Goal: Task Accomplishment & Management: Use online tool/utility

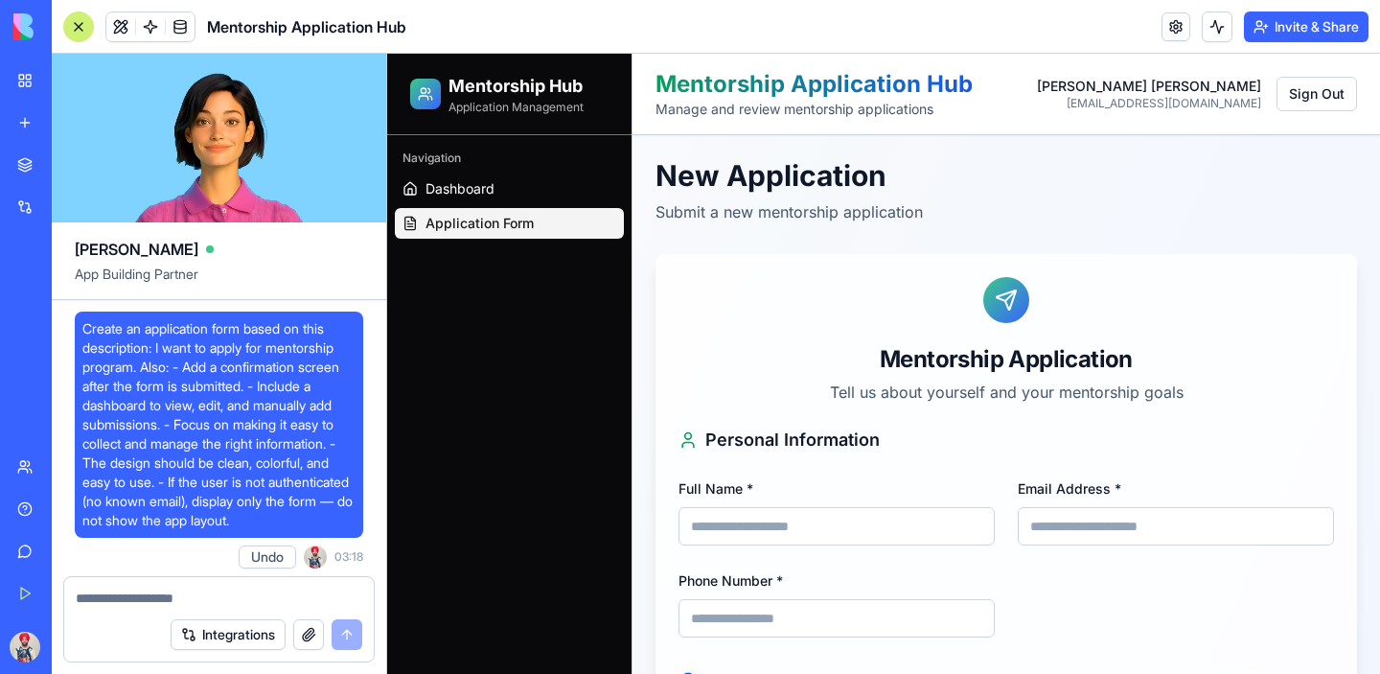
scroll to position [1011, 0]
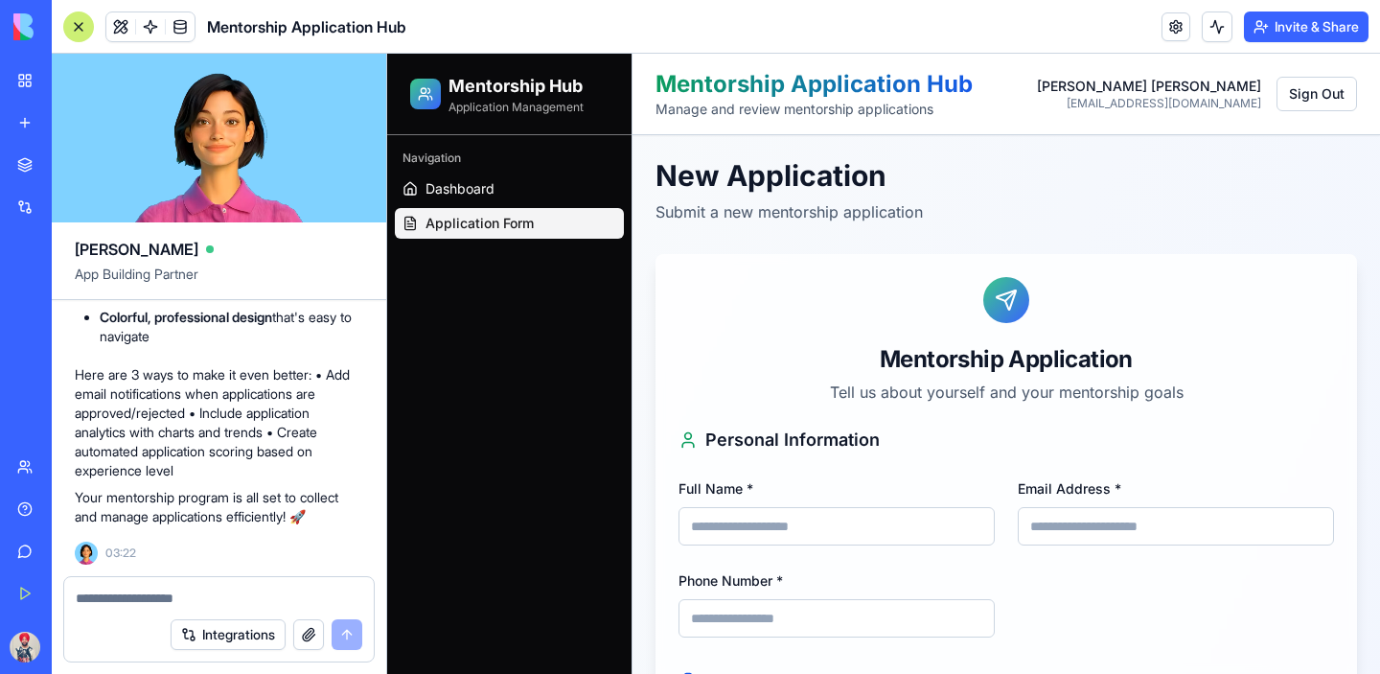
click at [793, 533] on input "Full Name *" at bounding box center [837, 526] width 316 height 38
click at [745, 377] on div "Mentorship Application Tell us about yourself and your mentorship goals" at bounding box center [1007, 340] width 702 height 173
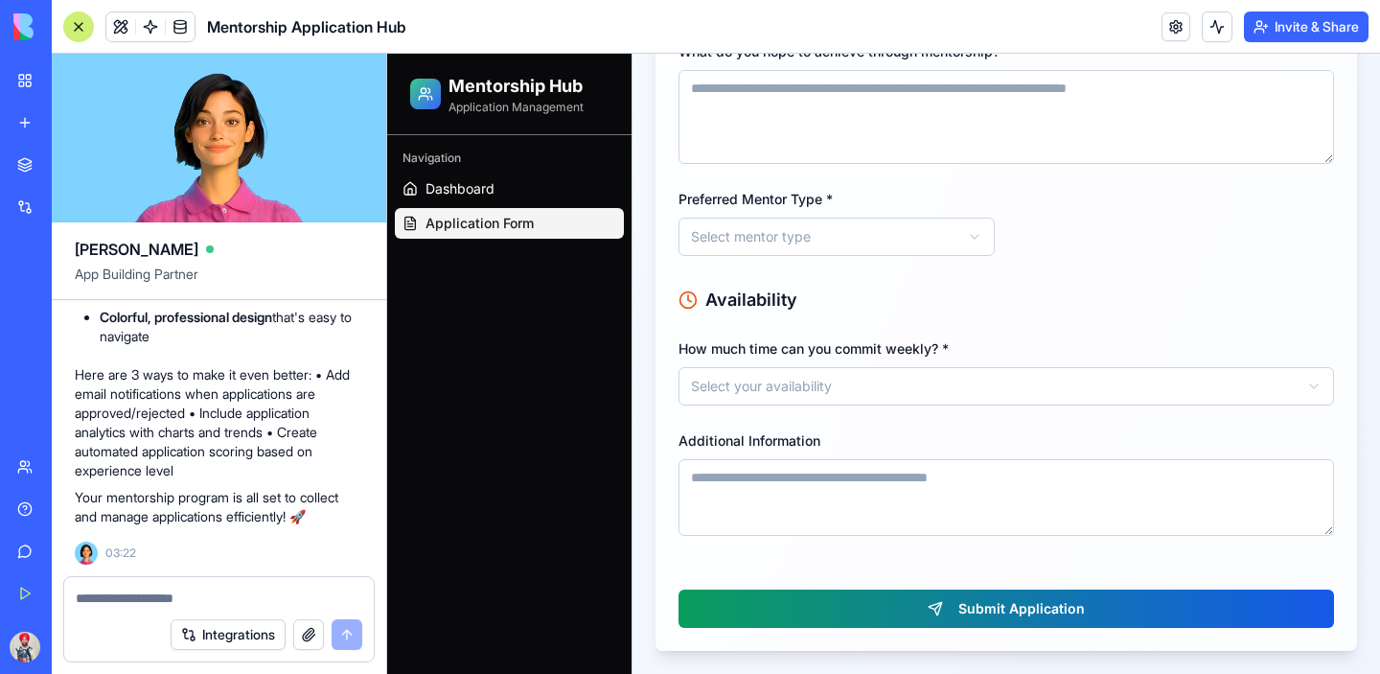
scroll to position [985, 0]
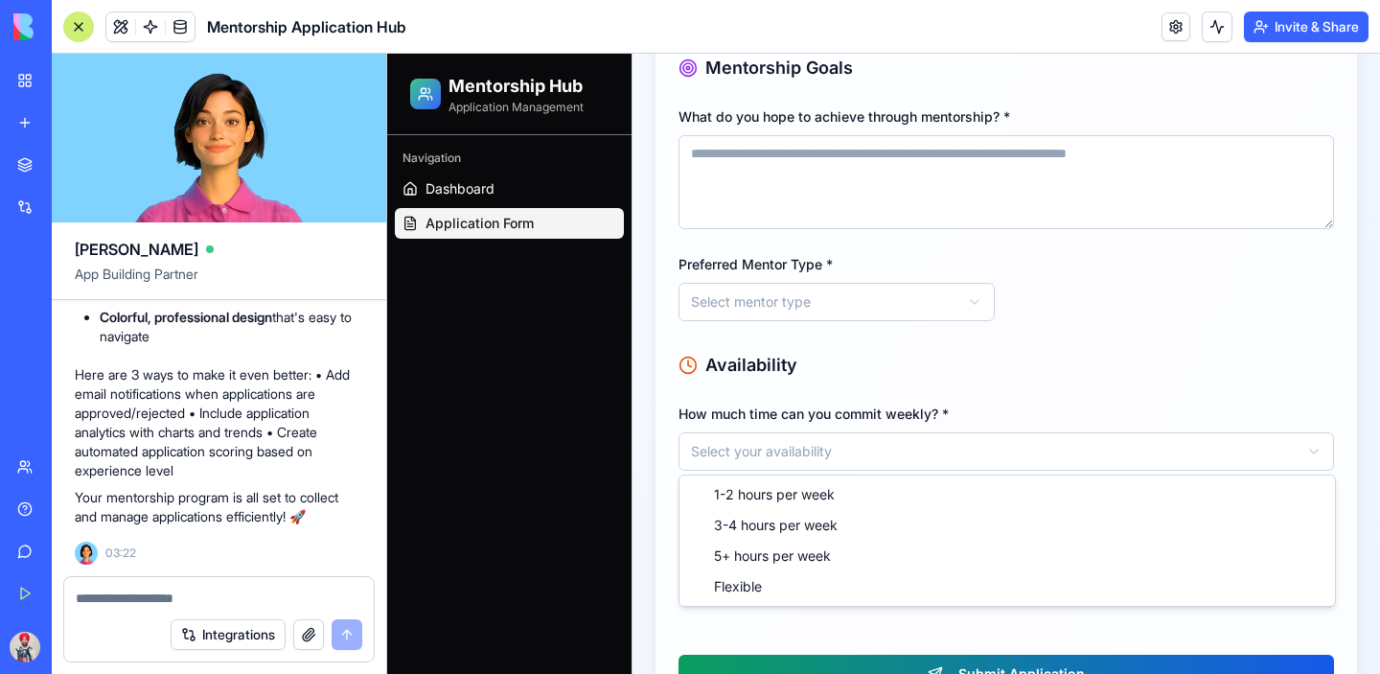
select select "**********"
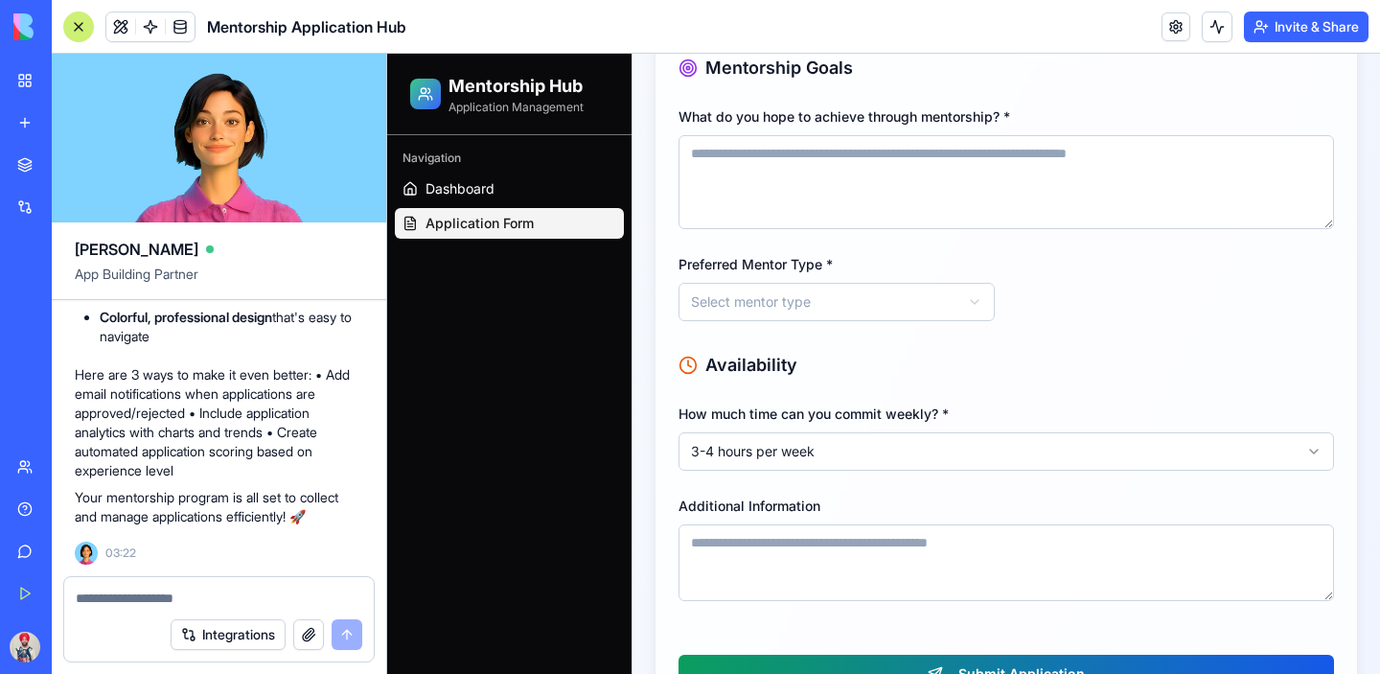
click at [810, 500] on label "Additional Information" at bounding box center [750, 506] width 142 height 16
click at [810, 524] on textarea "Additional Information" at bounding box center [1007, 562] width 656 height 77
click at [849, 486] on div "**********" at bounding box center [1007, 501] width 656 height 199
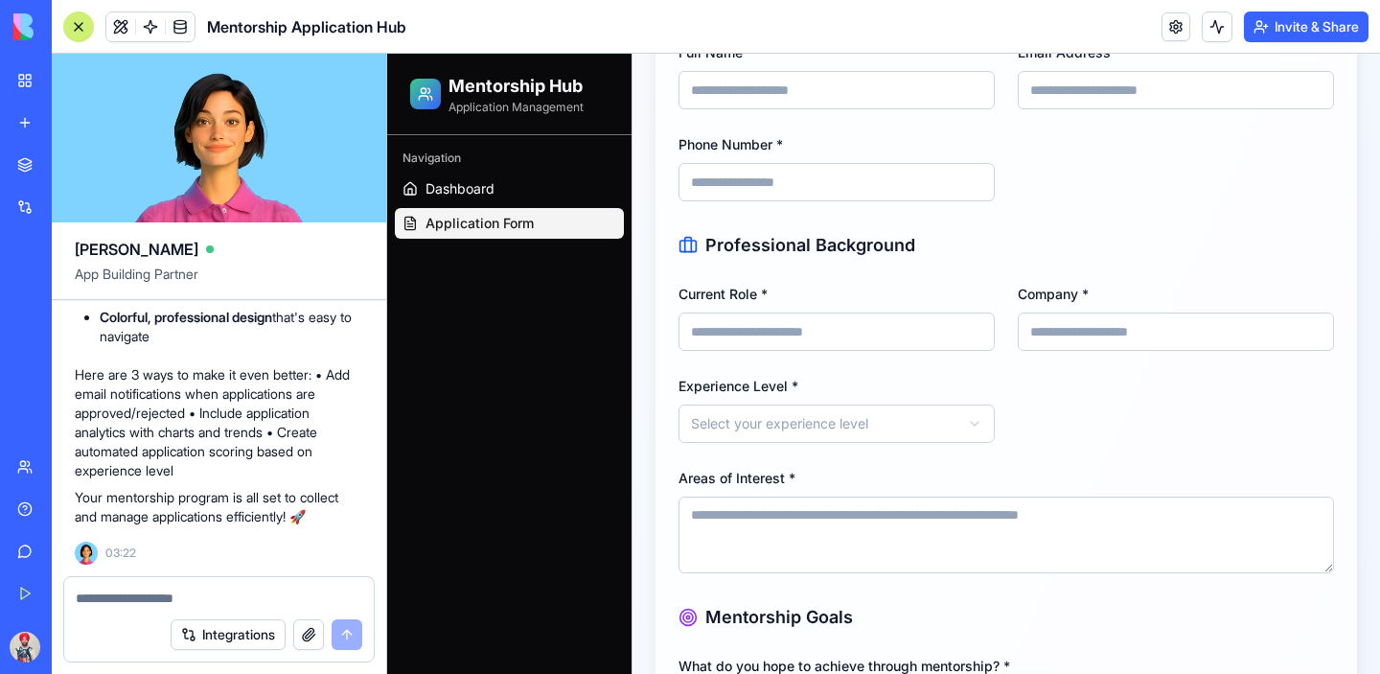
scroll to position [0, 0]
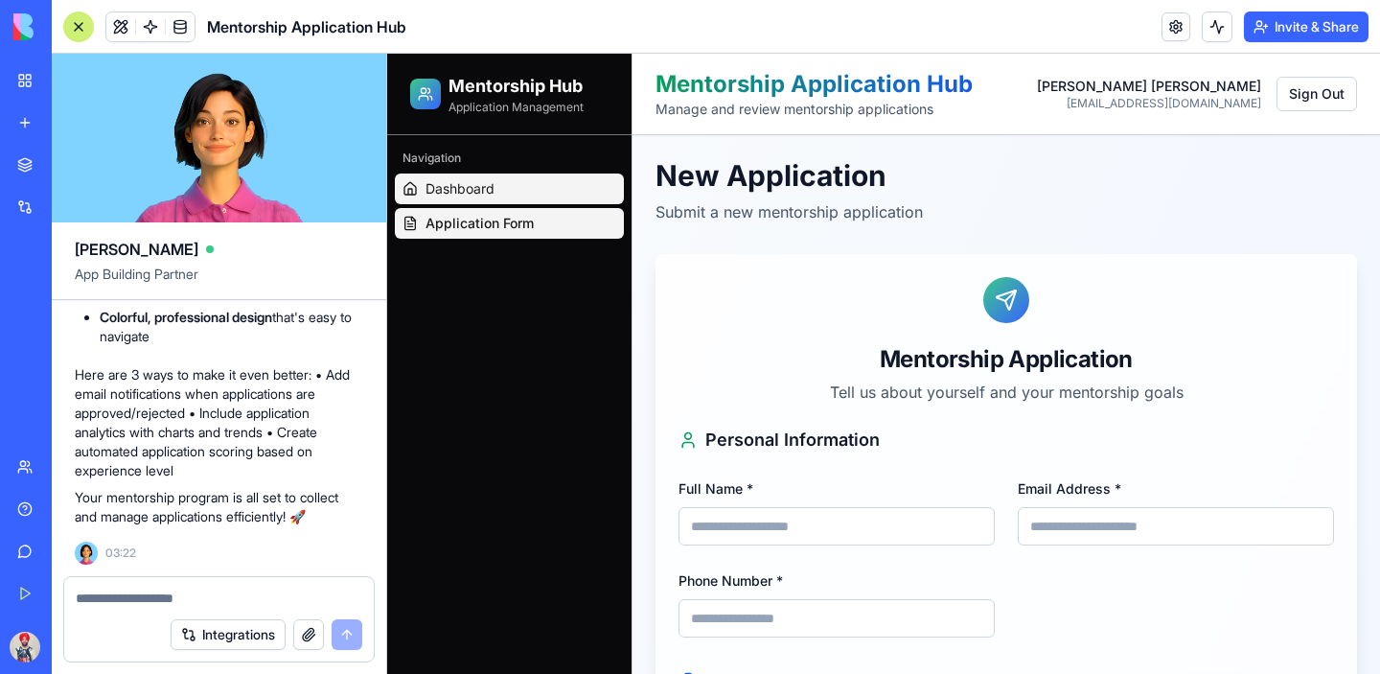
click at [480, 190] on span "Dashboard" at bounding box center [460, 188] width 69 height 19
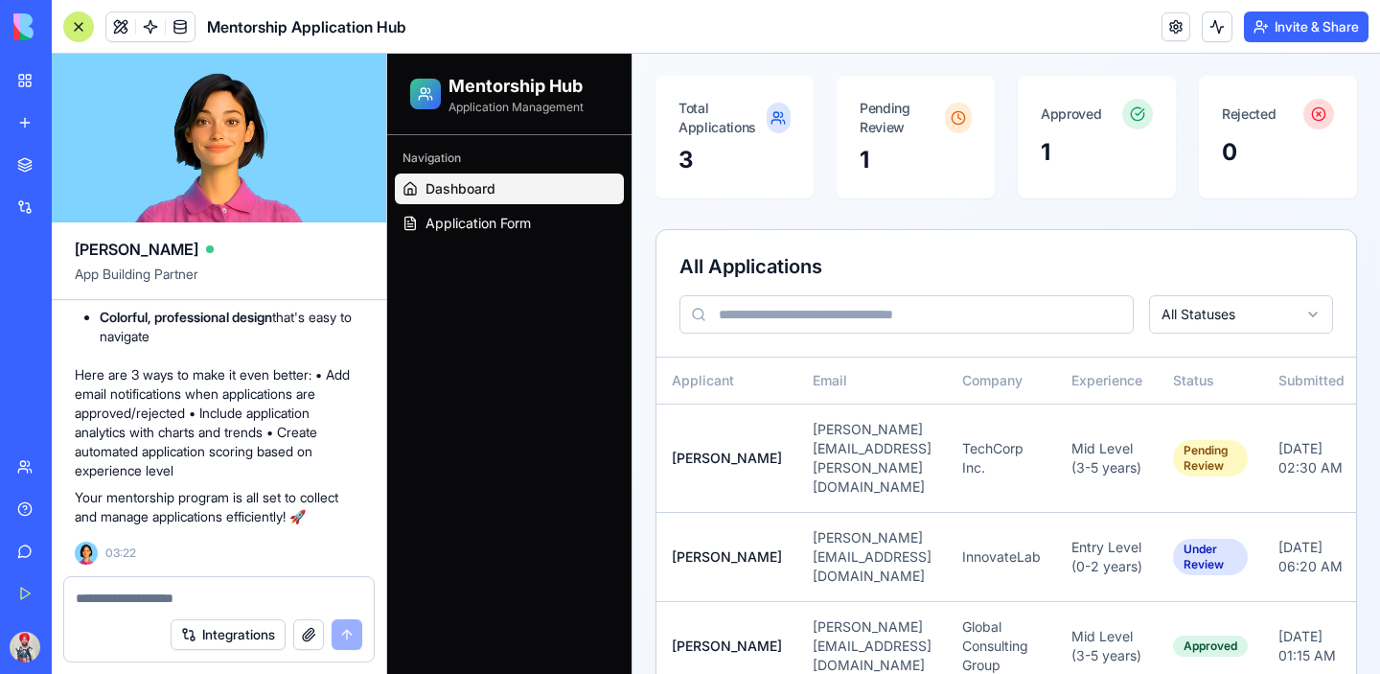
scroll to position [198, 0]
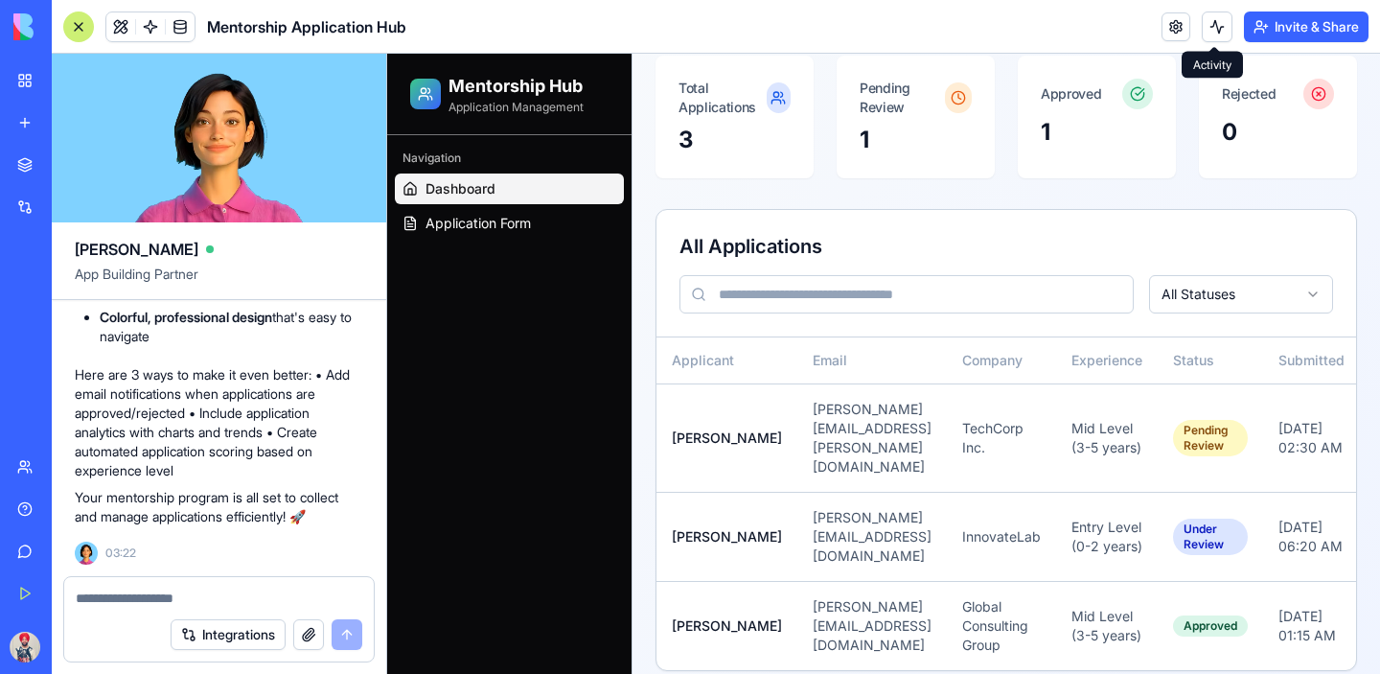
click at [1211, 27] on button at bounding box center [1217, 27] width 31 height 31
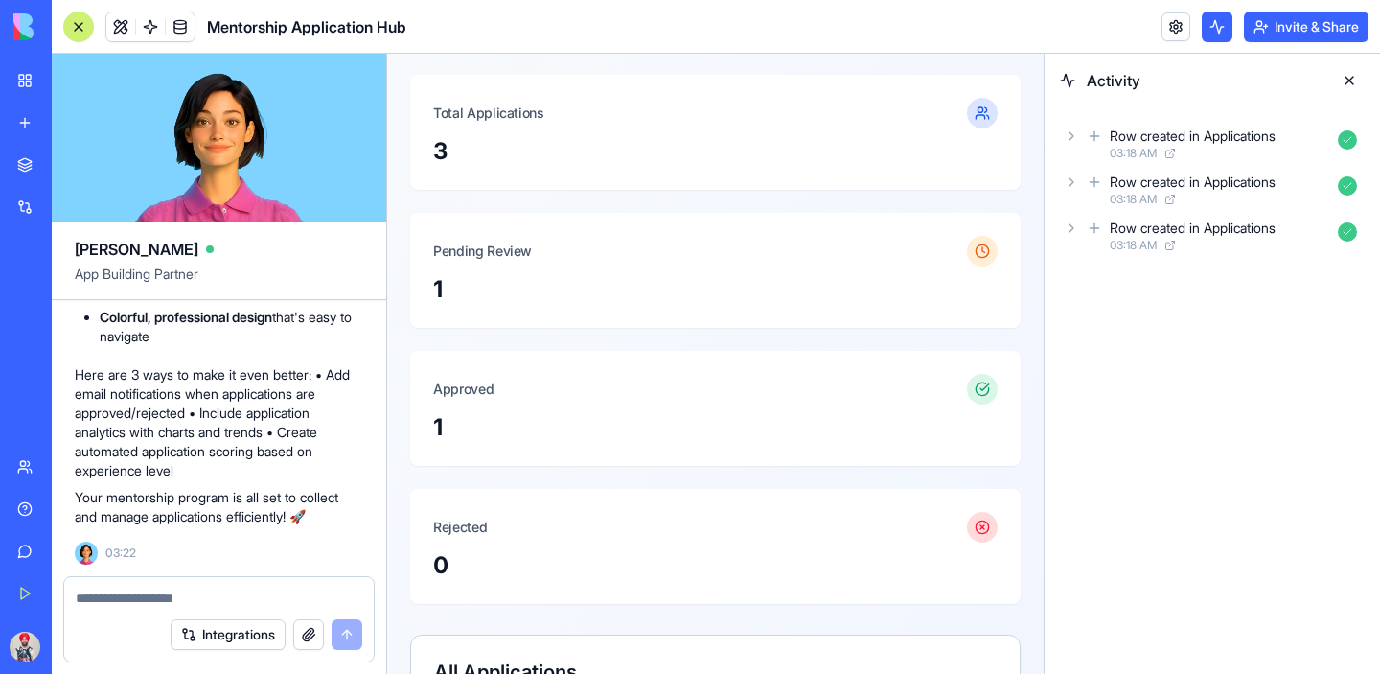
click at [1211, 27] on button at bounding box center [1217, 27] width 31 height 31
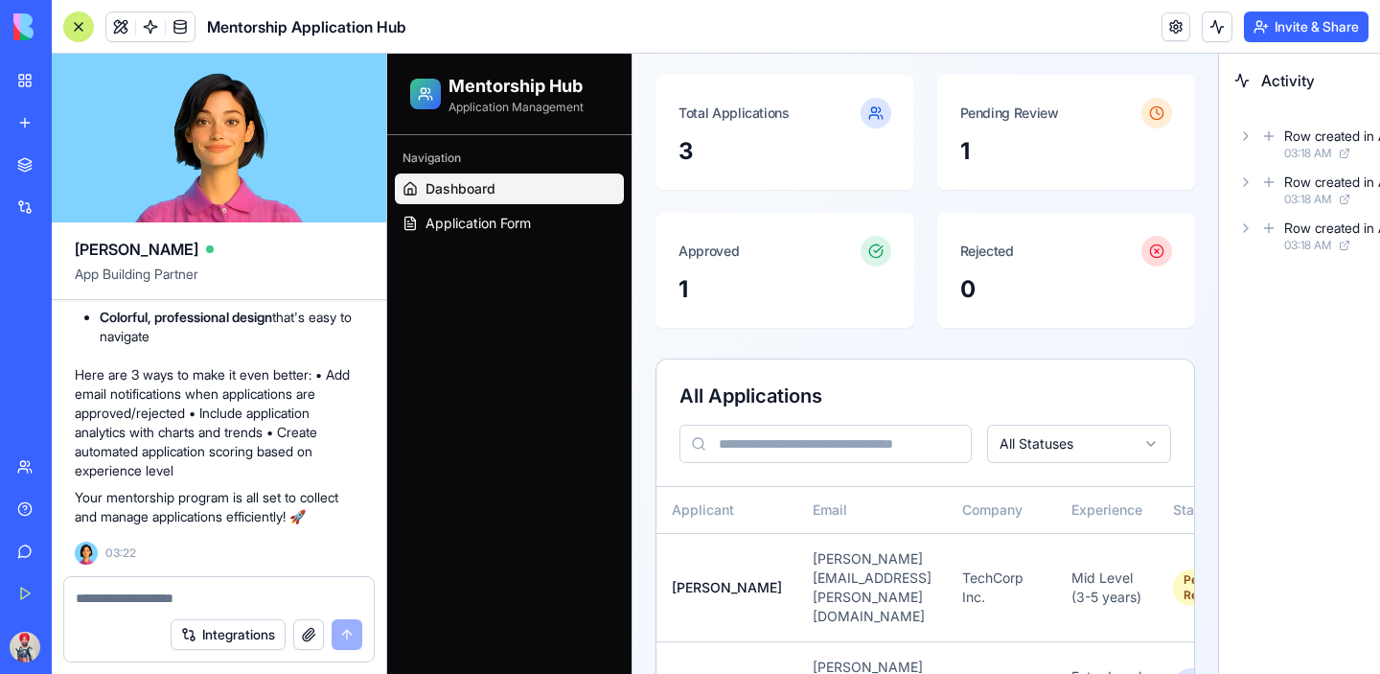
scroll to position [179, 0]
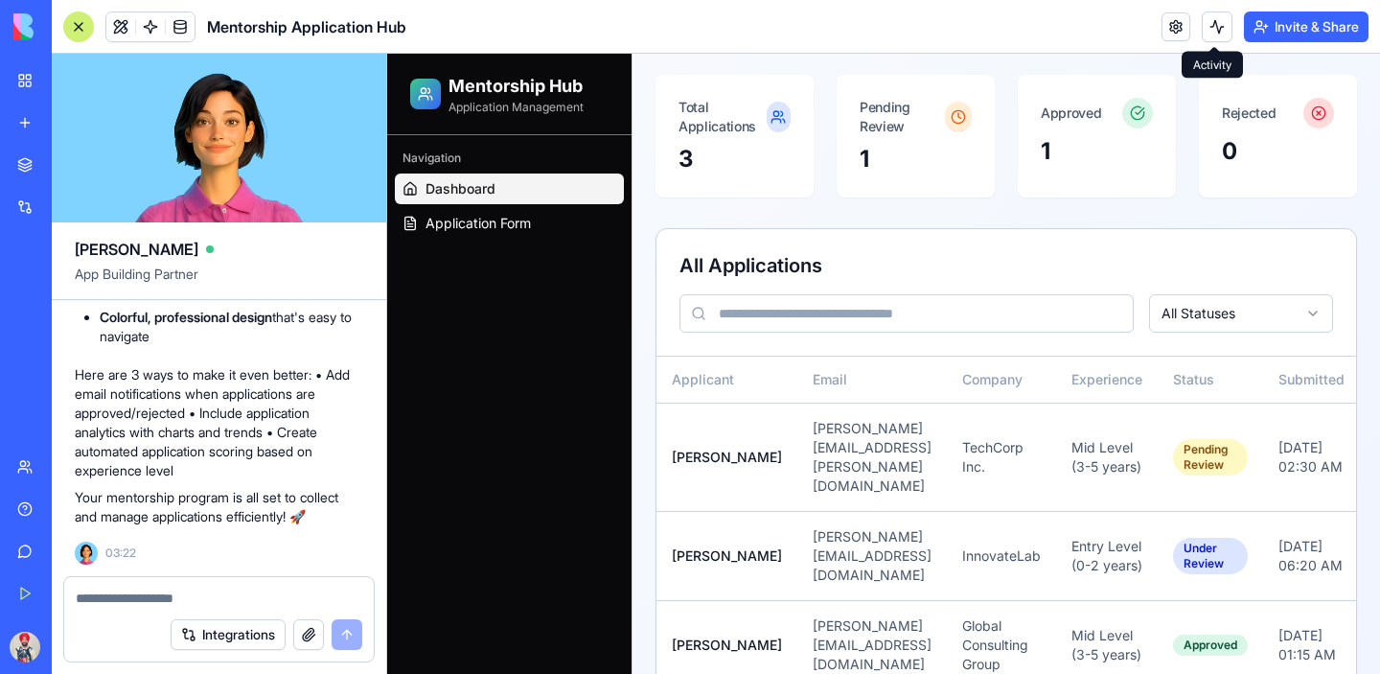
click at [1209, 33] on button at bounding box center [1217, 27] width 31 height 31
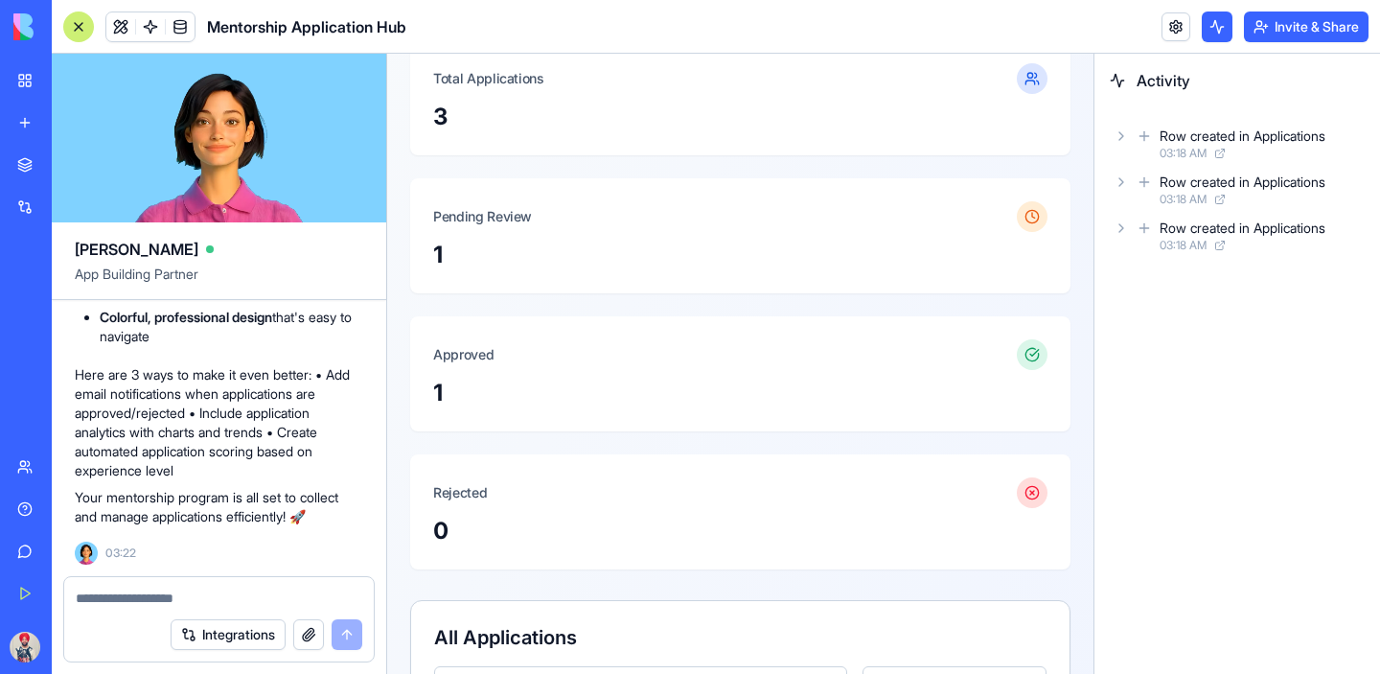
scroll to position [164, 0]
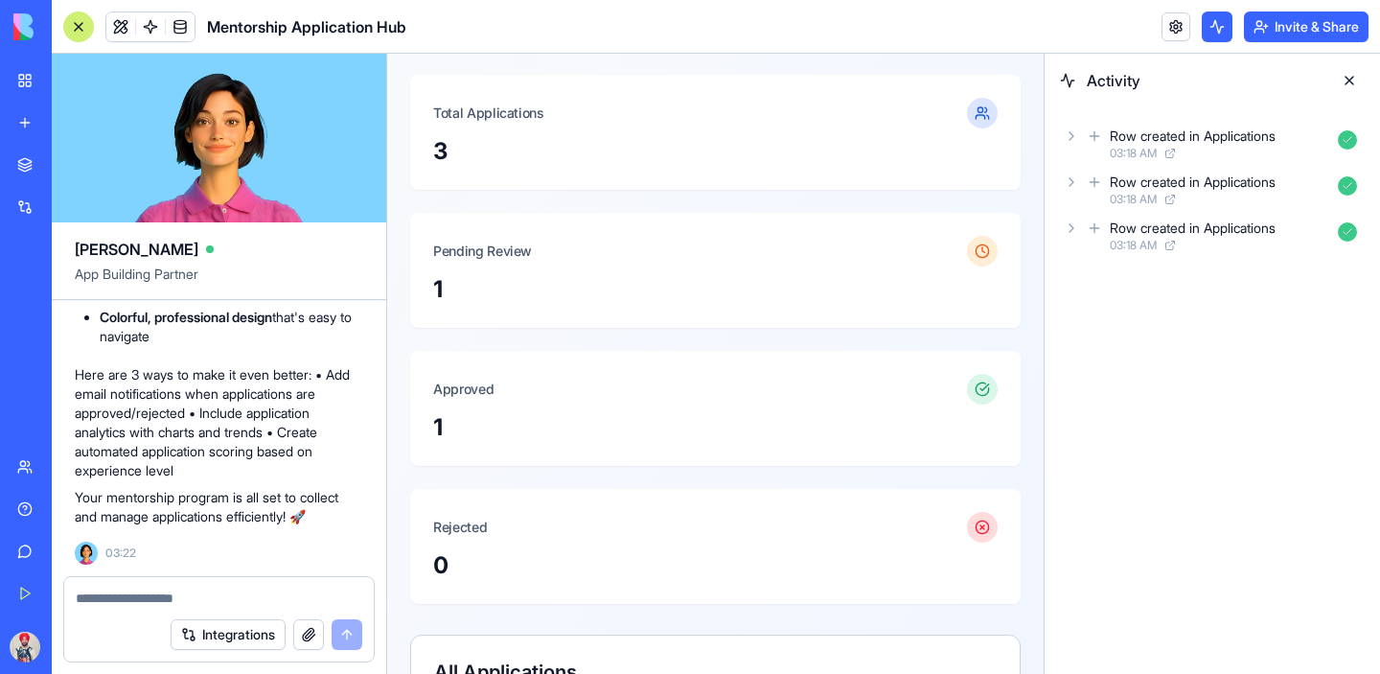
click at [1209, 33] on button at bounding box center [1217, 27] width 31 height 31
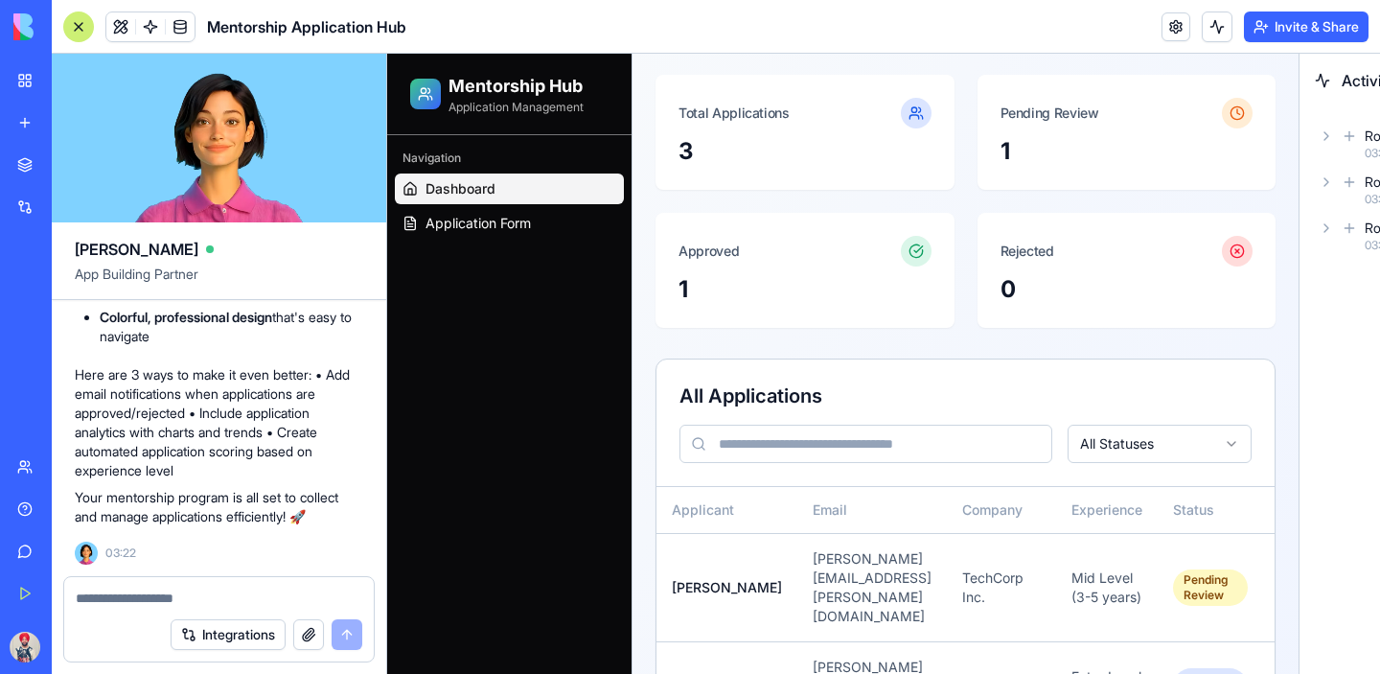
scroll to position [179, 0]
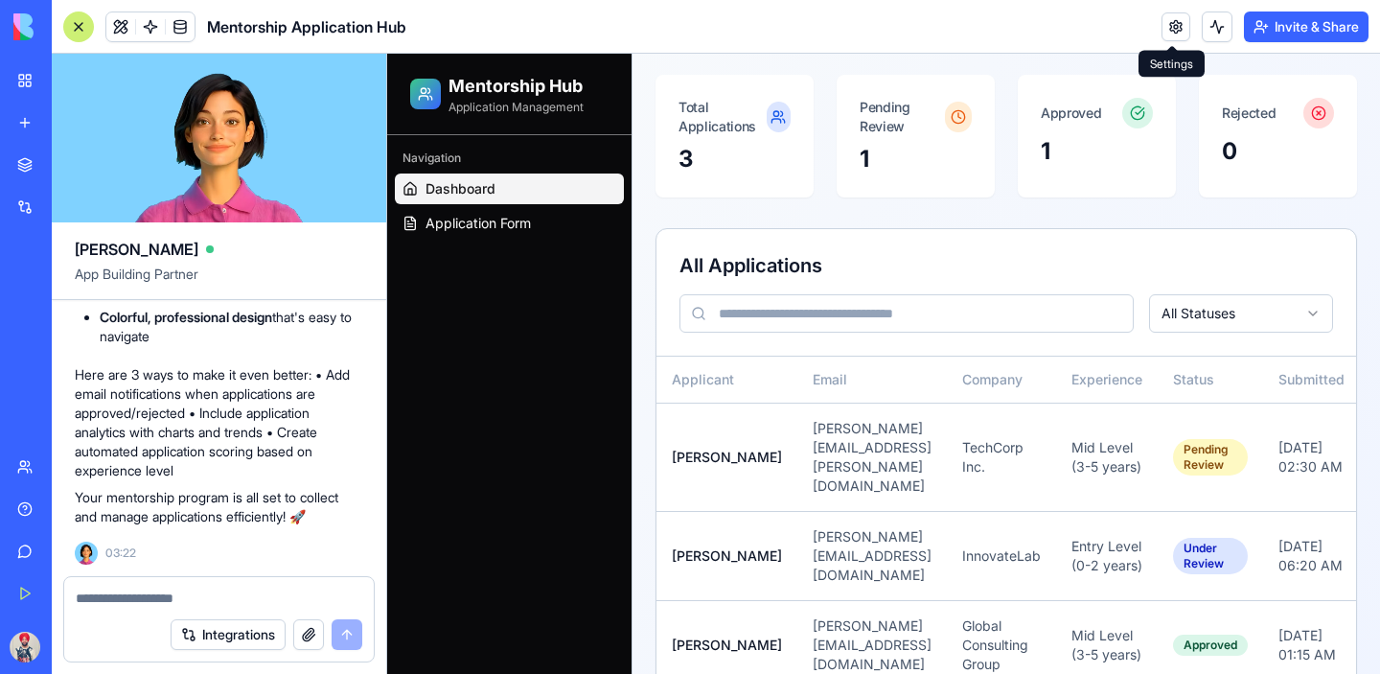
click at [1162, 21] on link at bounding box center [1176, 26] width 29 height 29
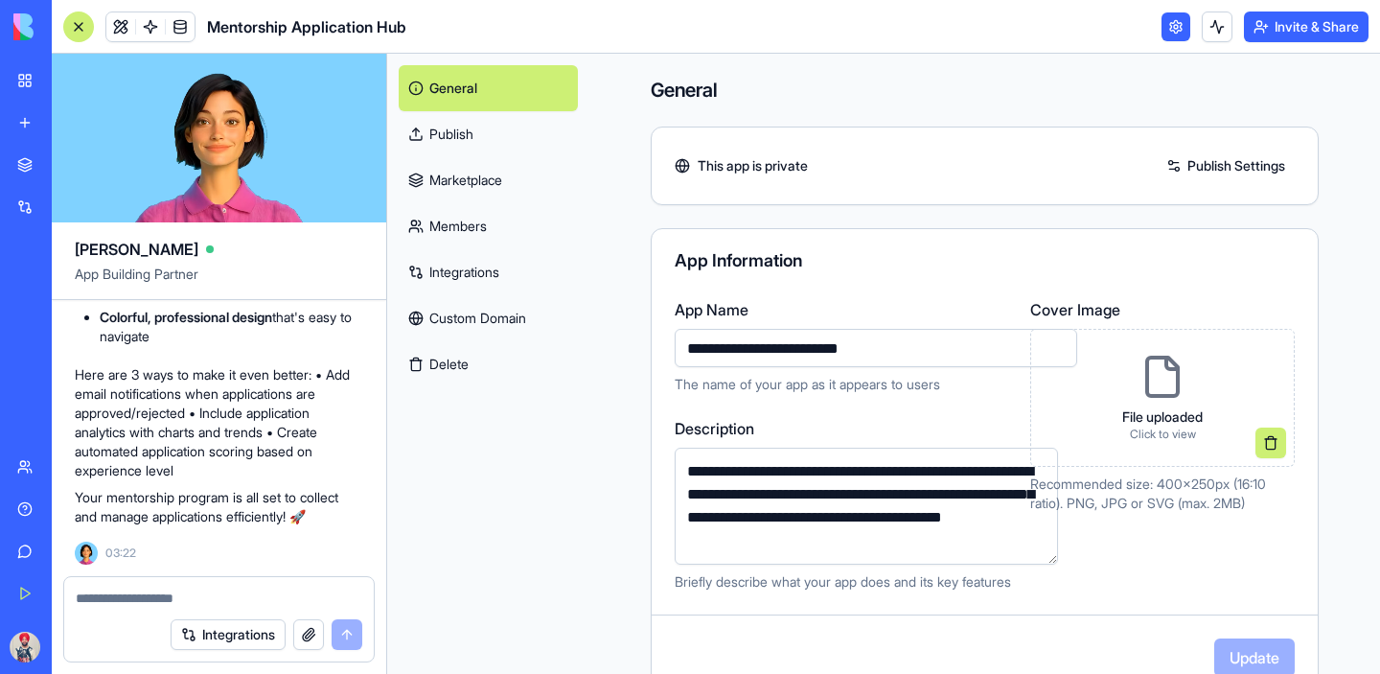
click at [1172, 33] on link at bounding box center [1176, 26] width 29 height 29
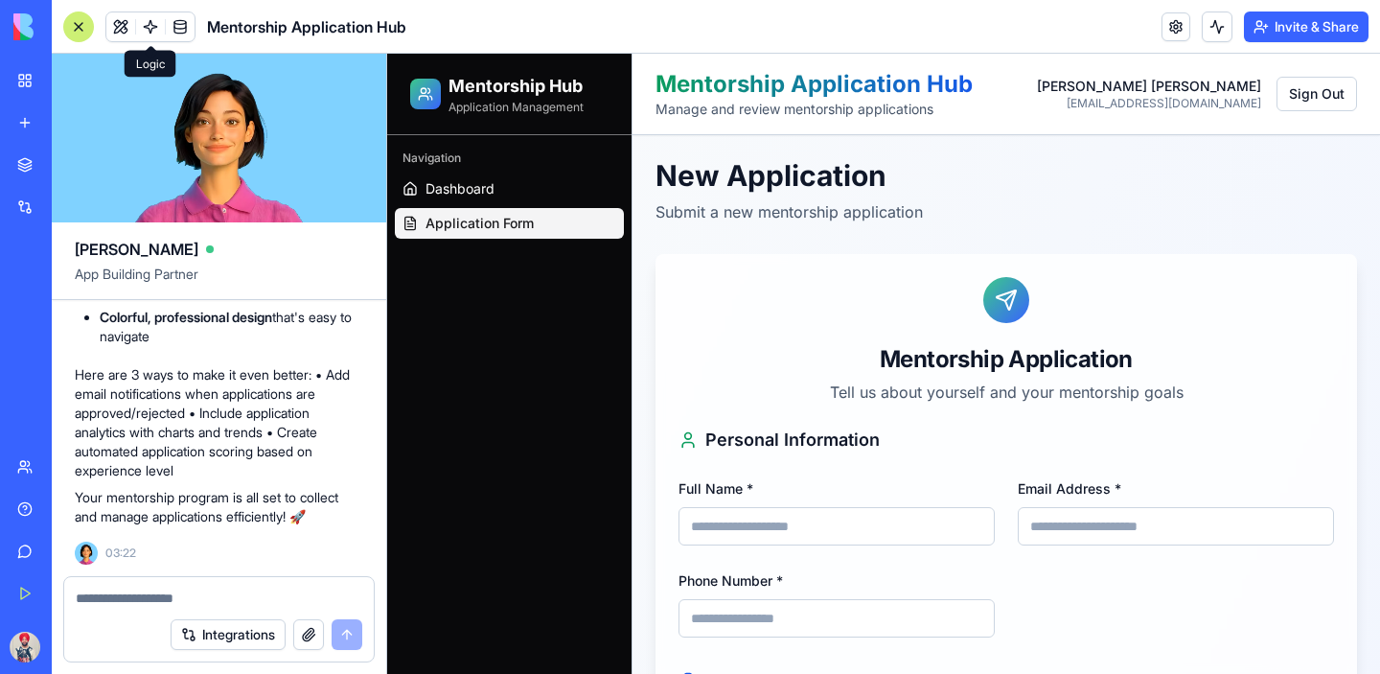
click at [143, 29] on span at bounding box center [151, 27] width 54 height 54
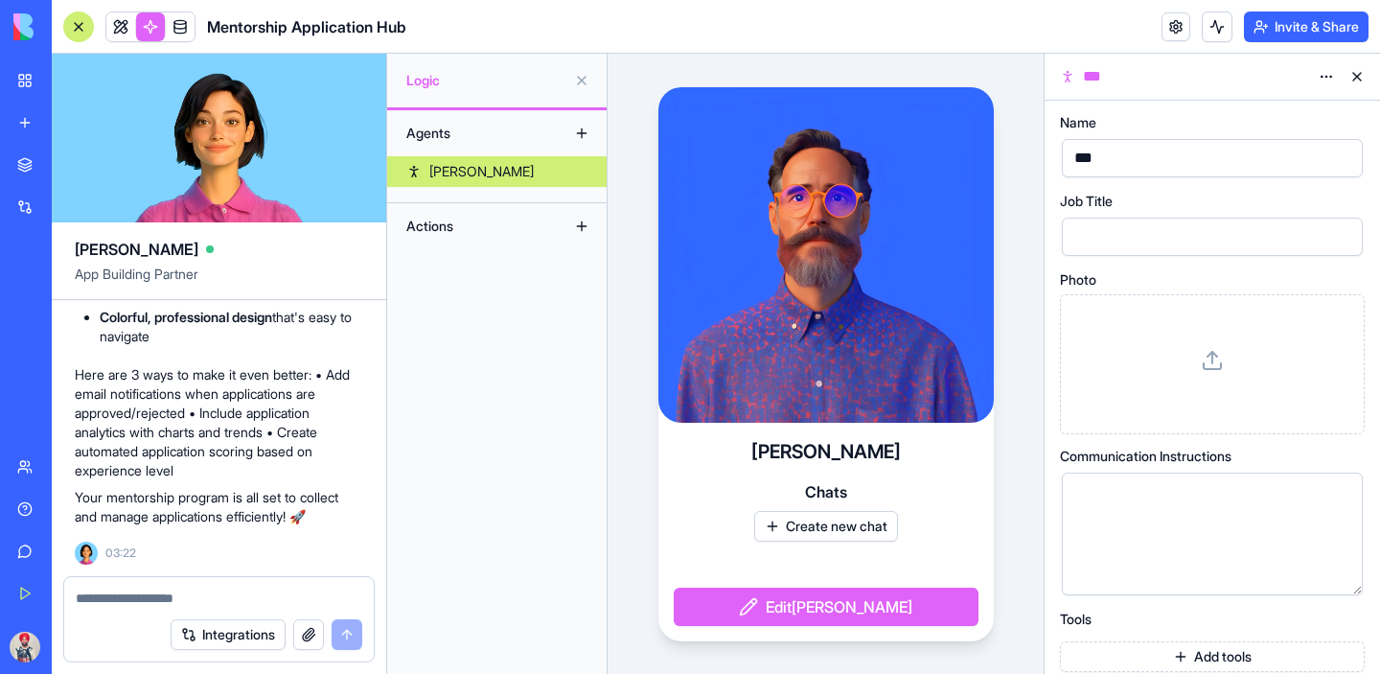
click at [1364, 72] on button at bounding box center [1357, 76] width 31 height 31
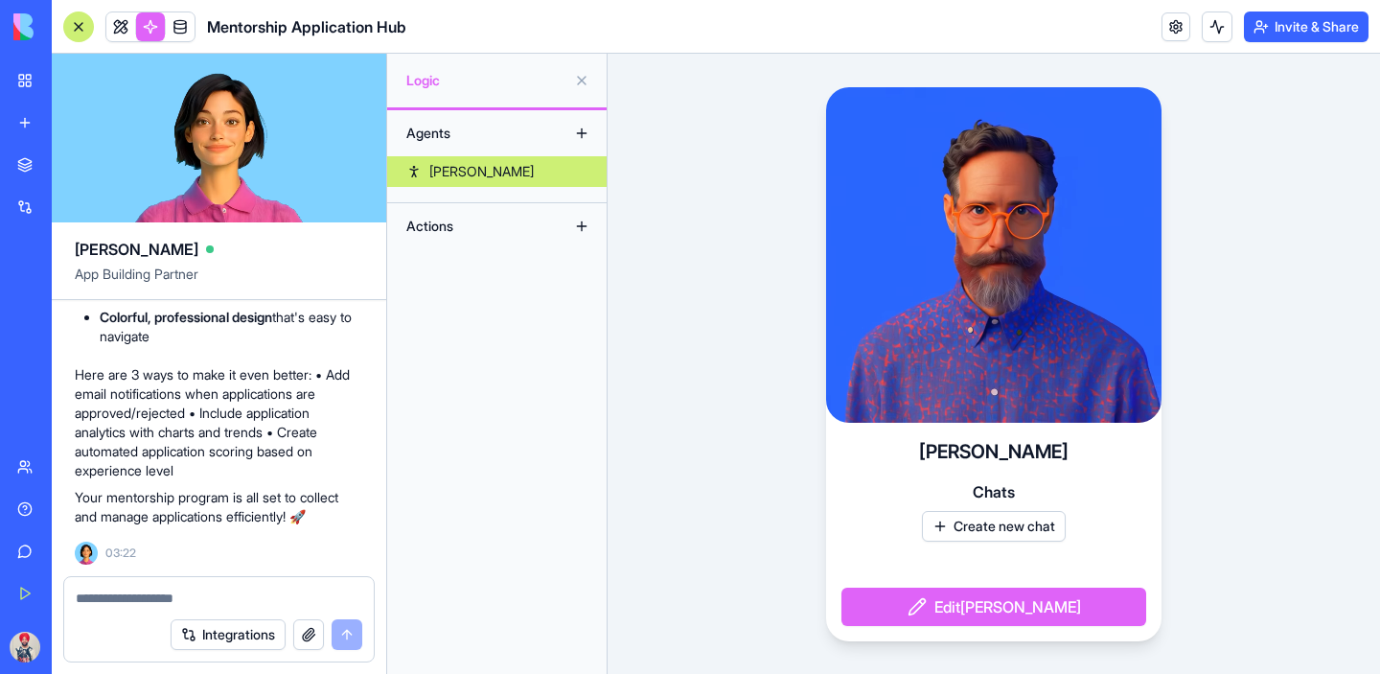
click at [270, 638] on button "Integrations" at bounding box center [228, 634] width 115 height 31
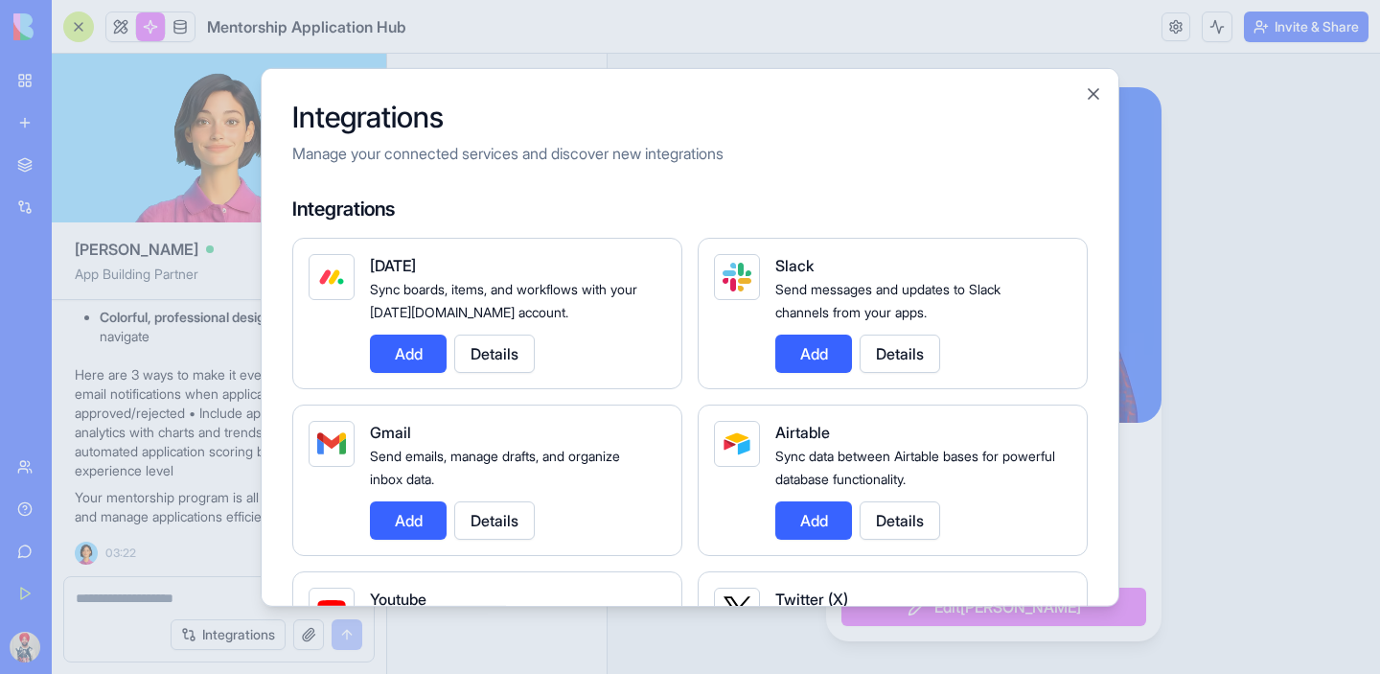
click at [418, 520] on button "Add" at bounding box center [408, 519] width 77 height 38
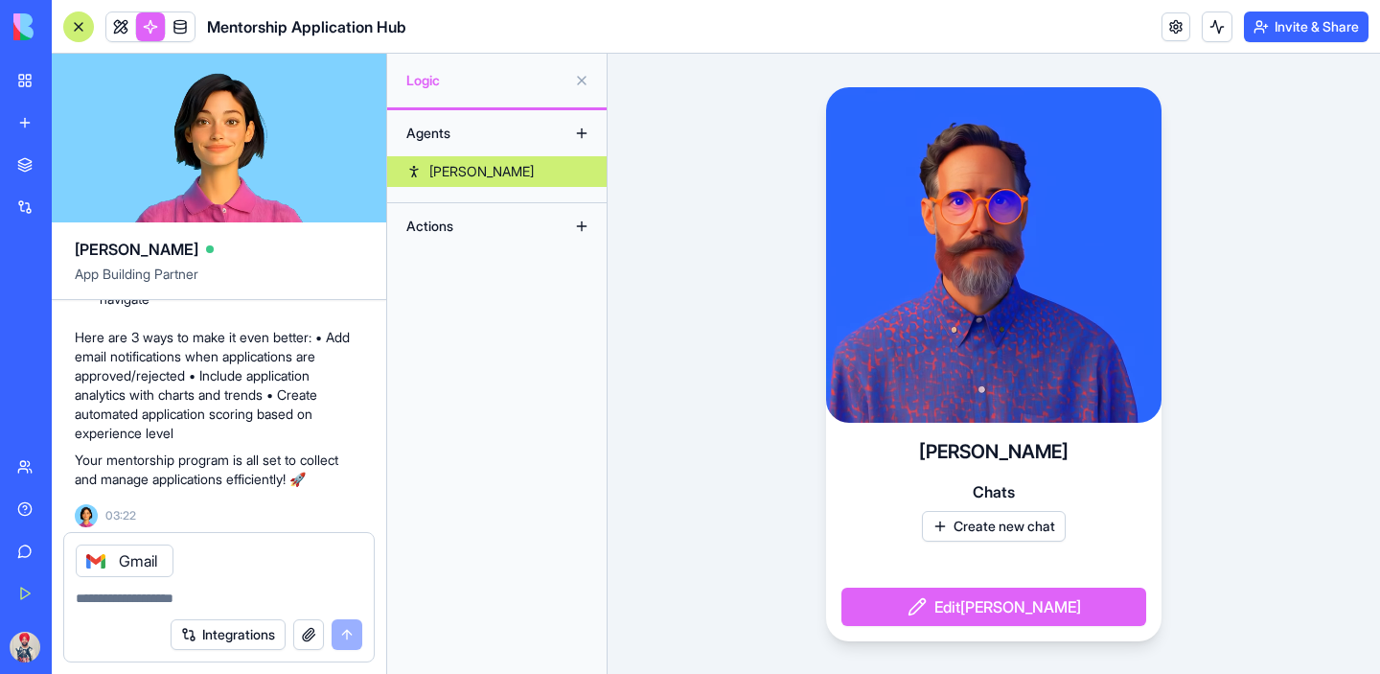
click at [1030, 609] on button "Edit [PERSON_NAME]" at bounding box center [994, 607] width 305 height 38
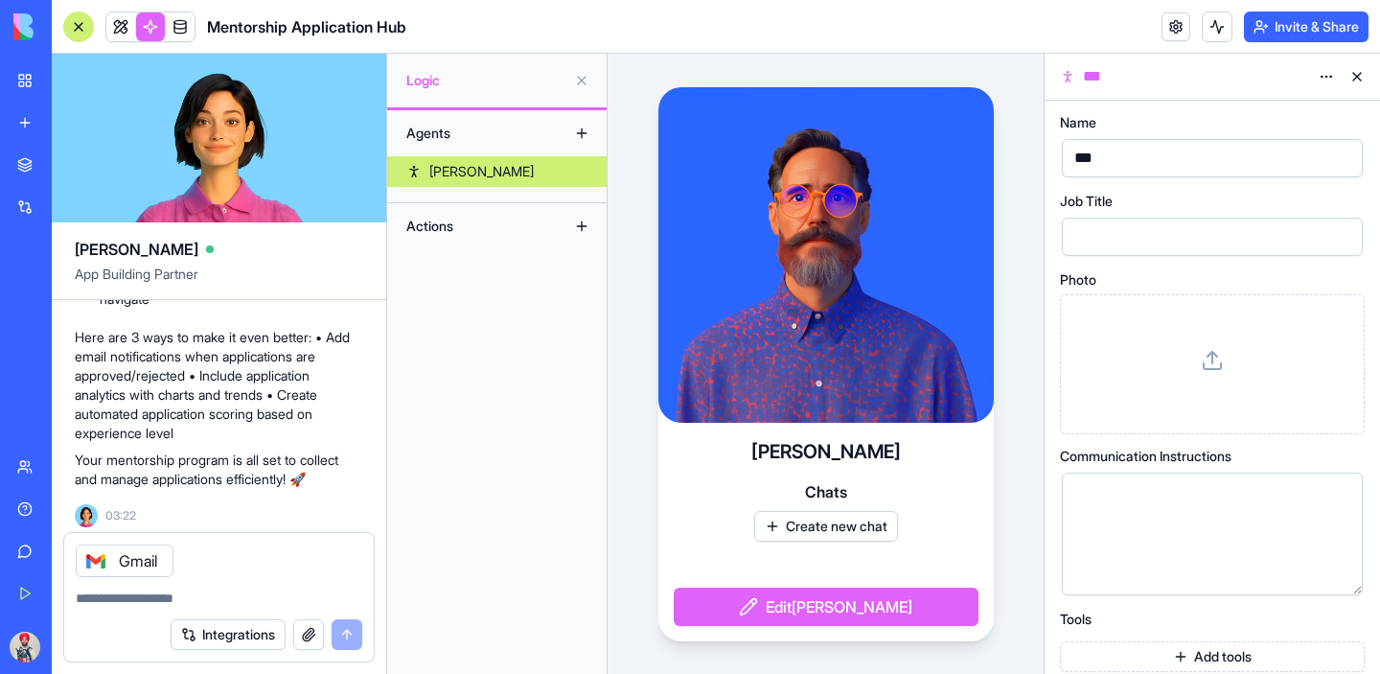
click at [581, 80] on button at bounding box center [582, 80] width 31 height 31
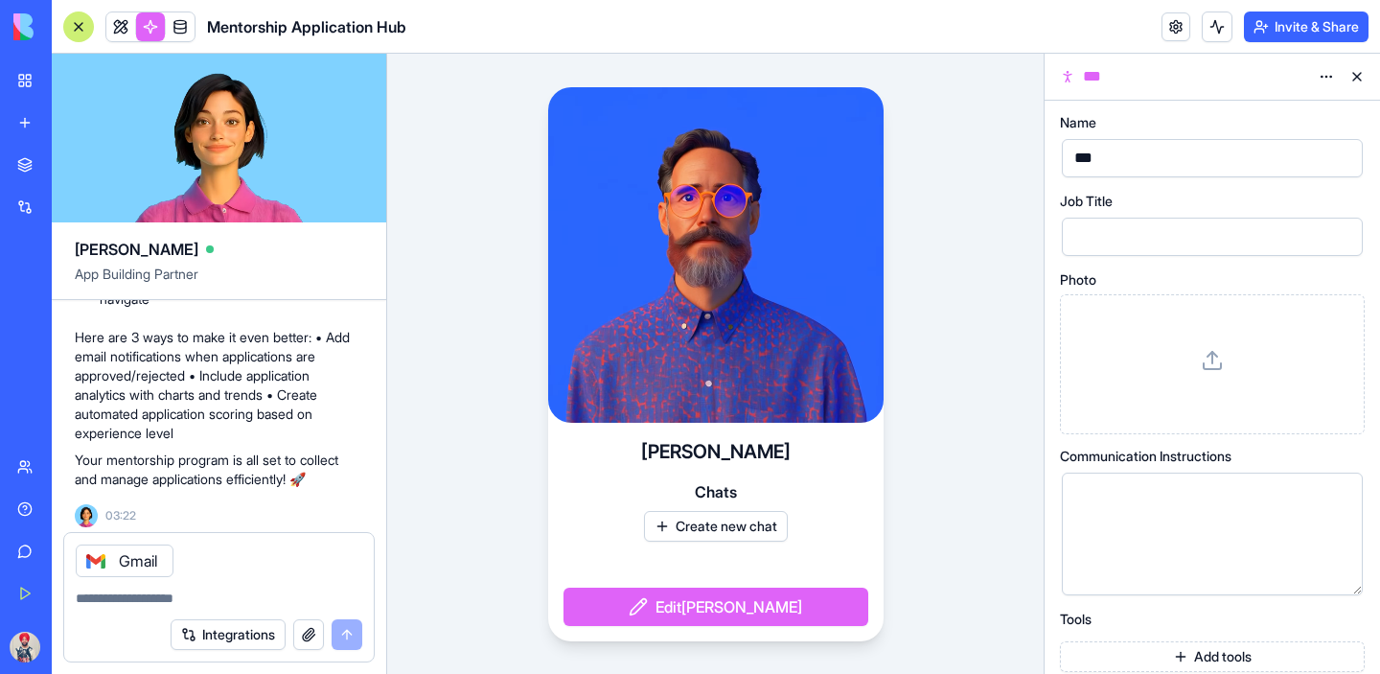
click at [1361, 79] on button at bounding box center [1357, 76] width 31 height 31
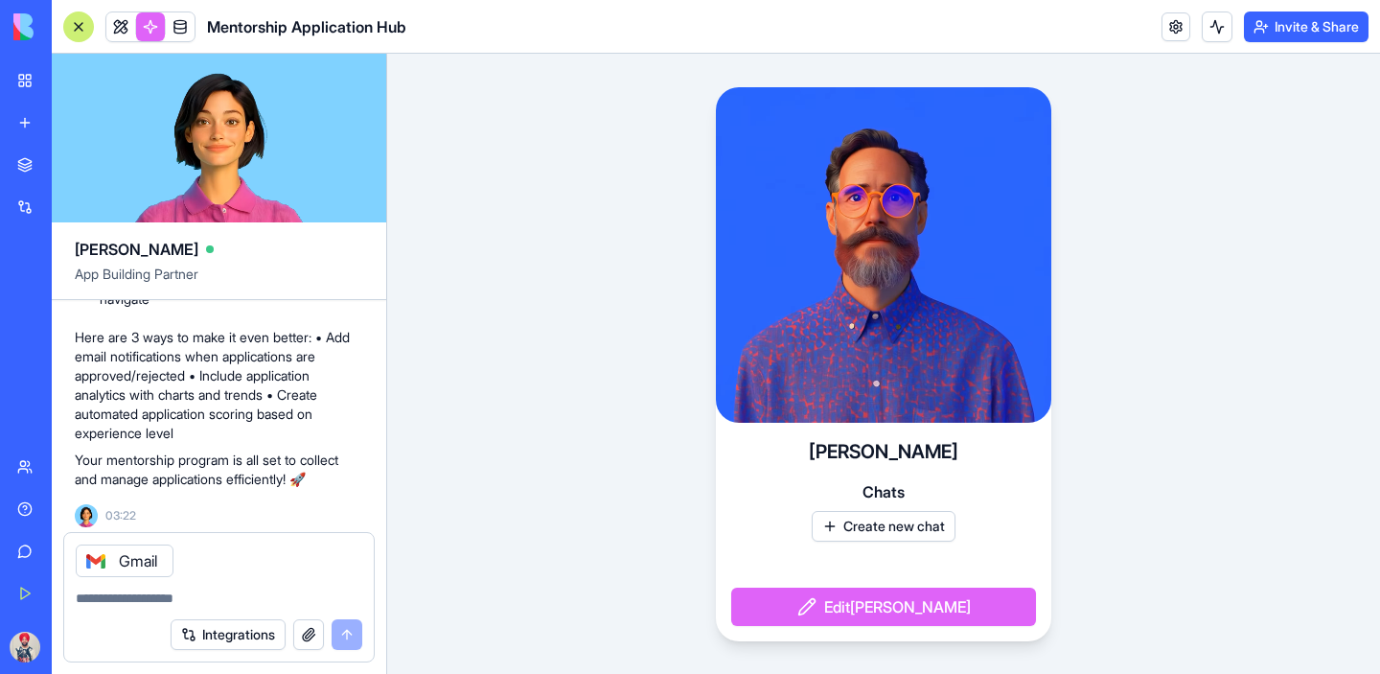
click at [46, 81] on div "My Workspace" at bounding box center [58, 80] width 25 height 19
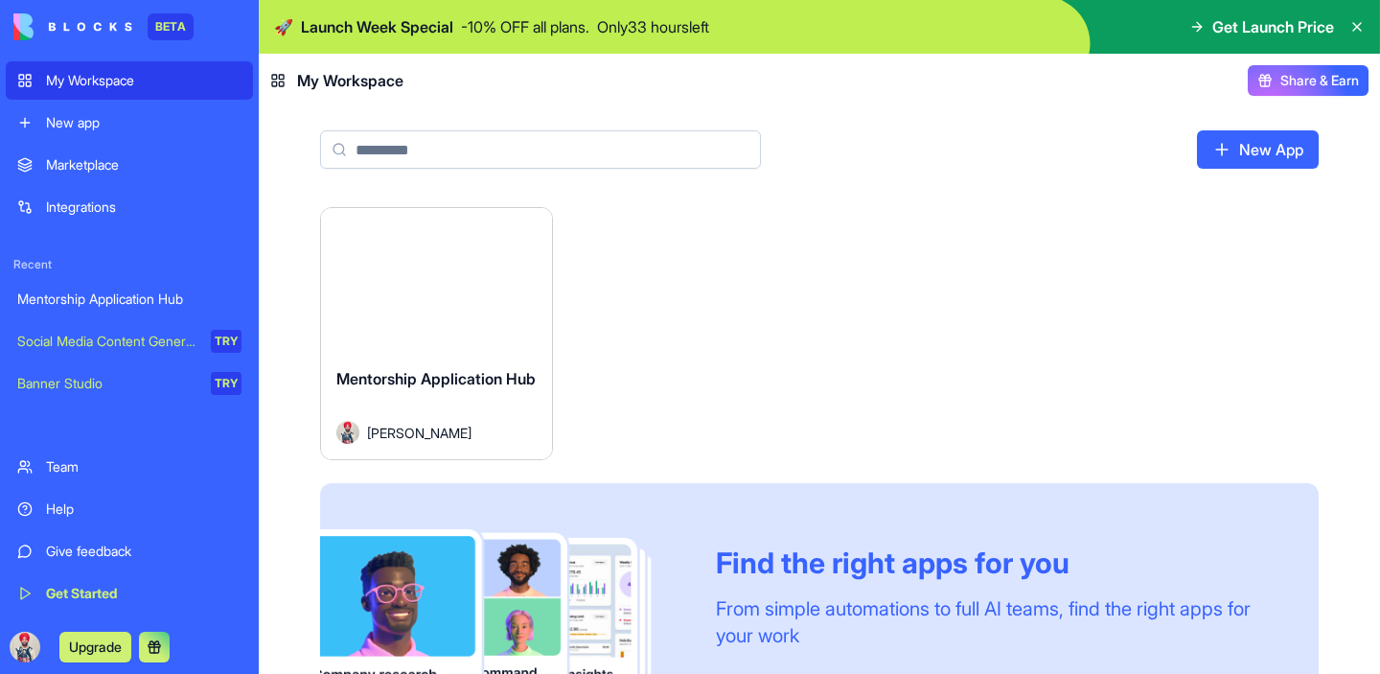
click at [117, 179] on link "Marketplace" at bounding box center [129, 165] width 247 height 38
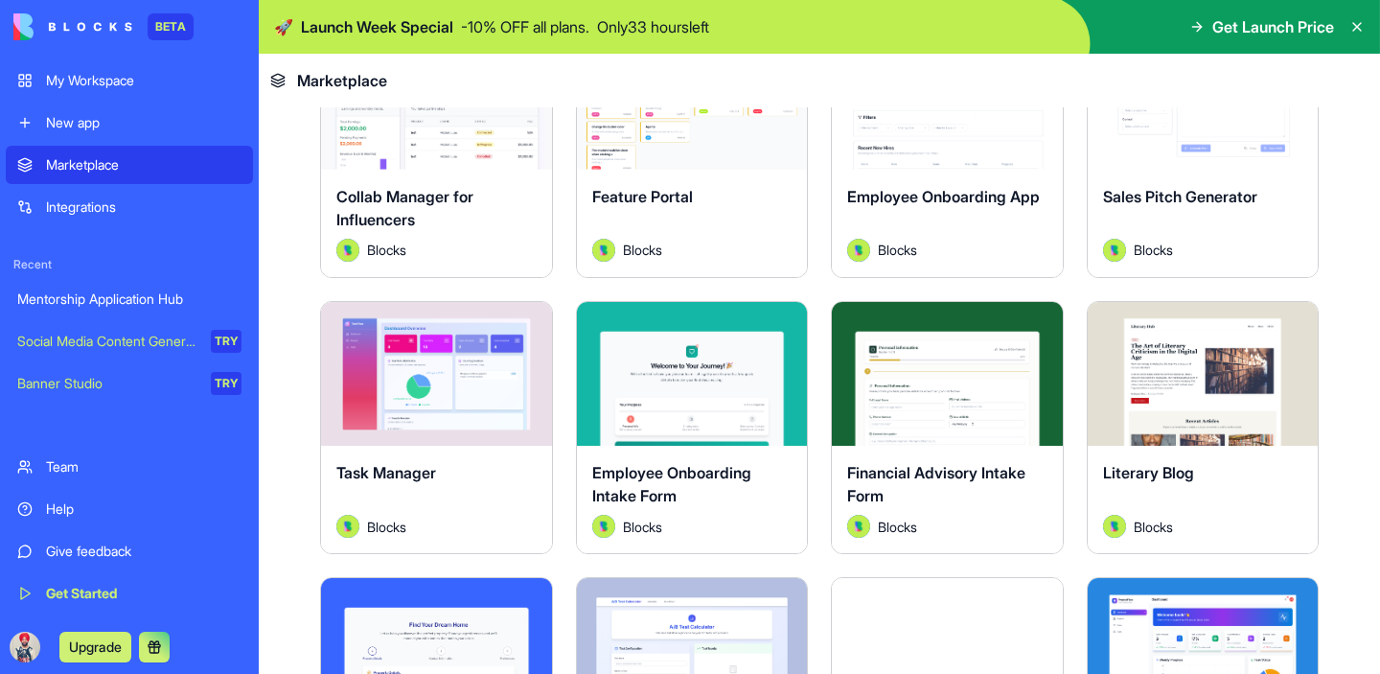
scroll to position [2735, 0]
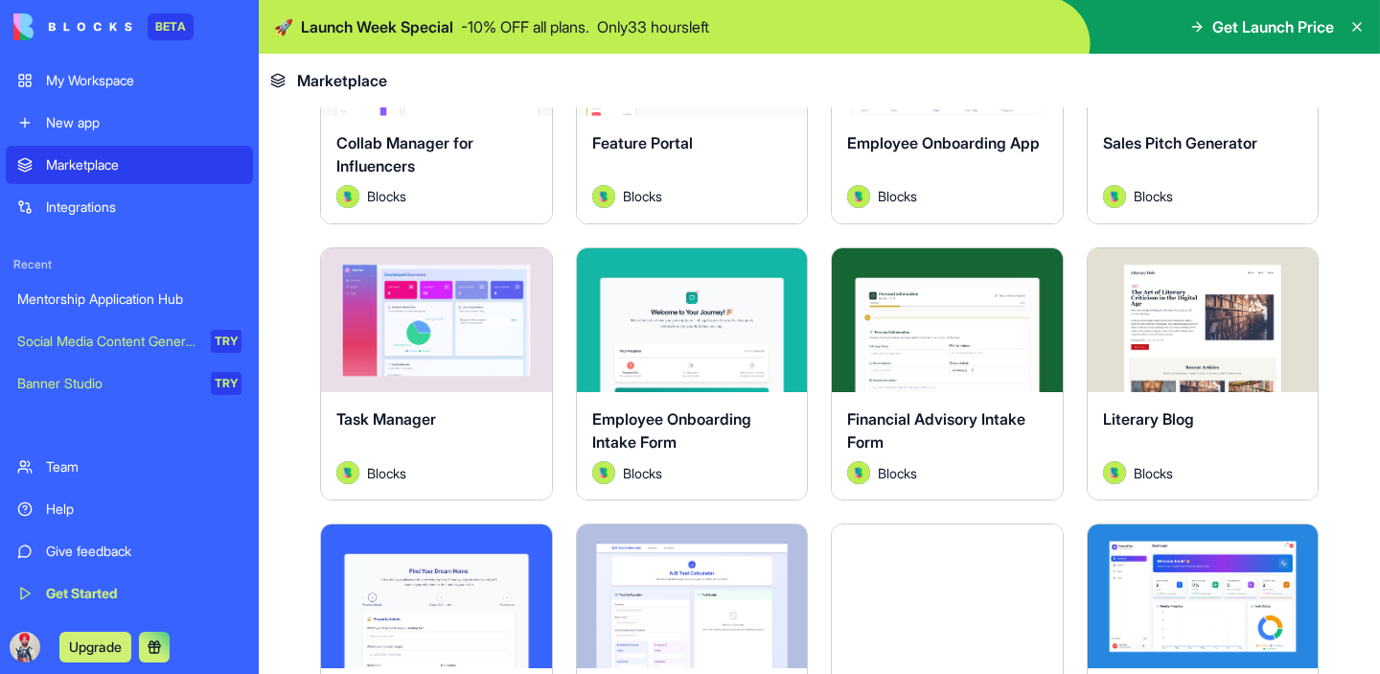
click at [1183, 310] on button "Explore" at bounding box center [1203, 320] width 144 height 38
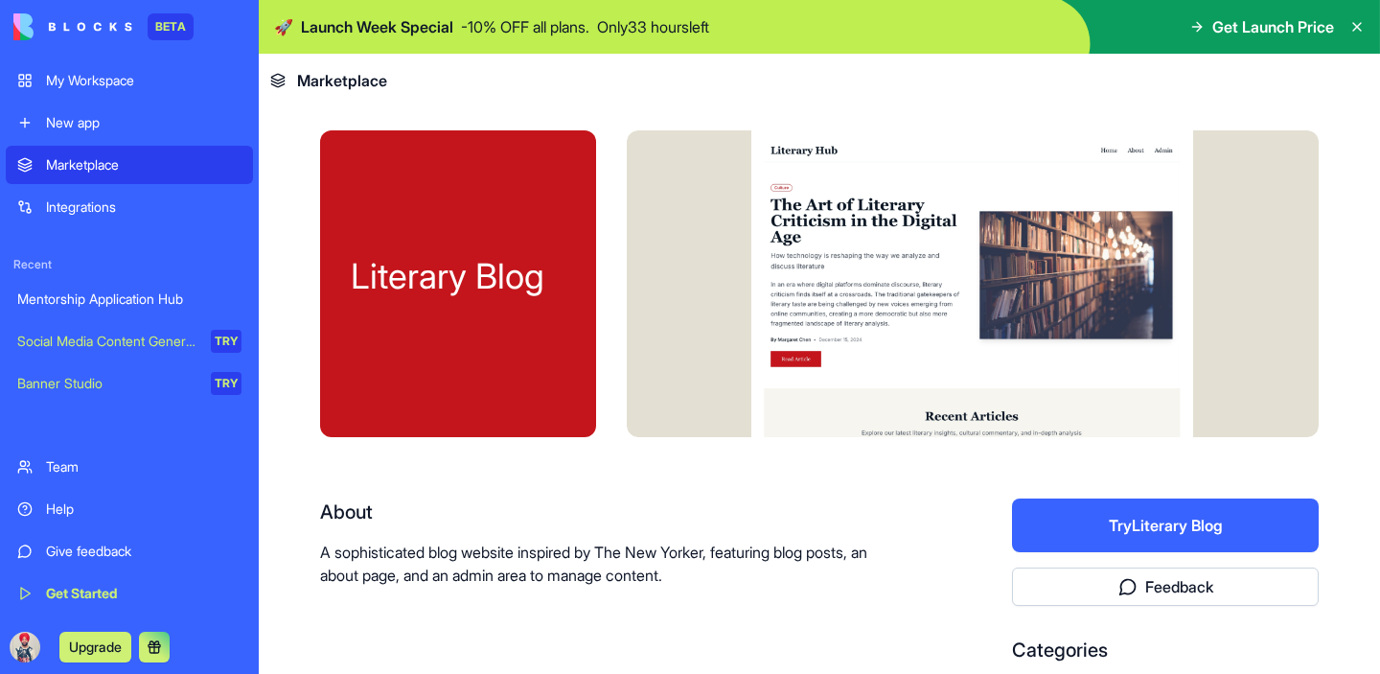
scroll to position [227, 0]
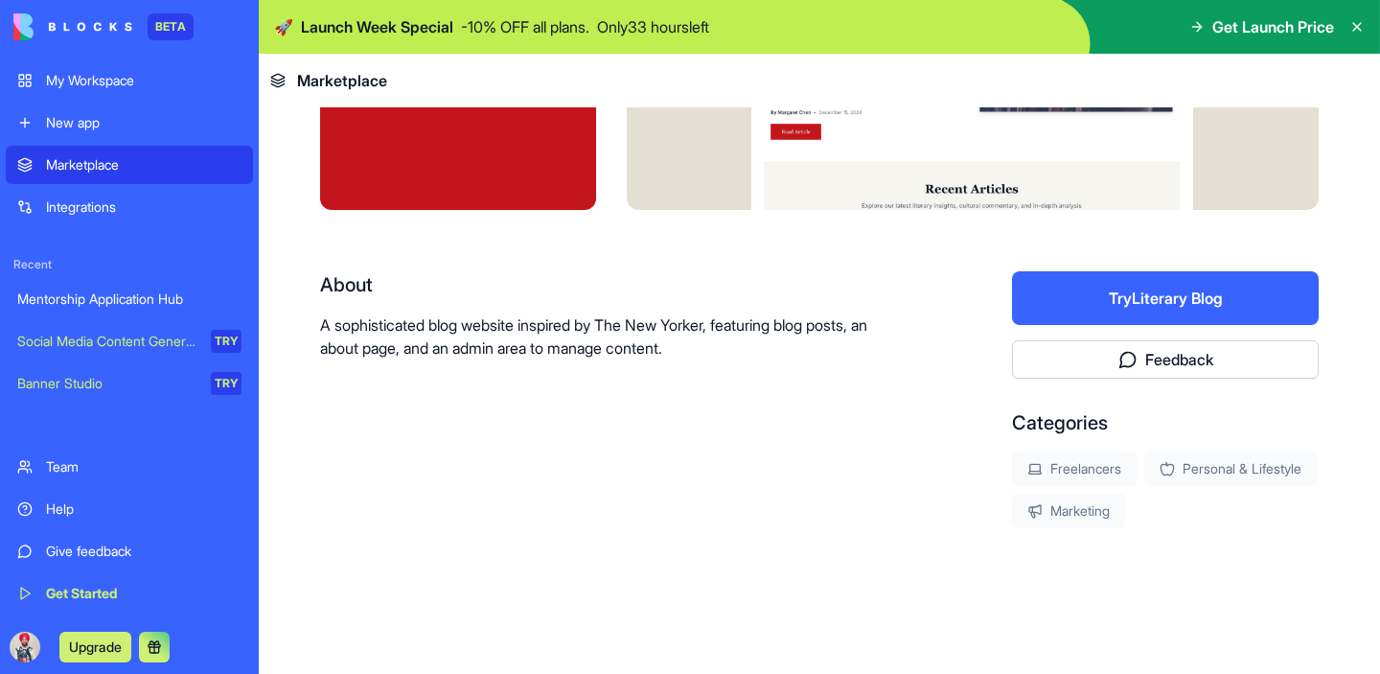
click at [91, 346] on div "Social Media Content Generator" at bounding box center [107, 341] width 180 height 19
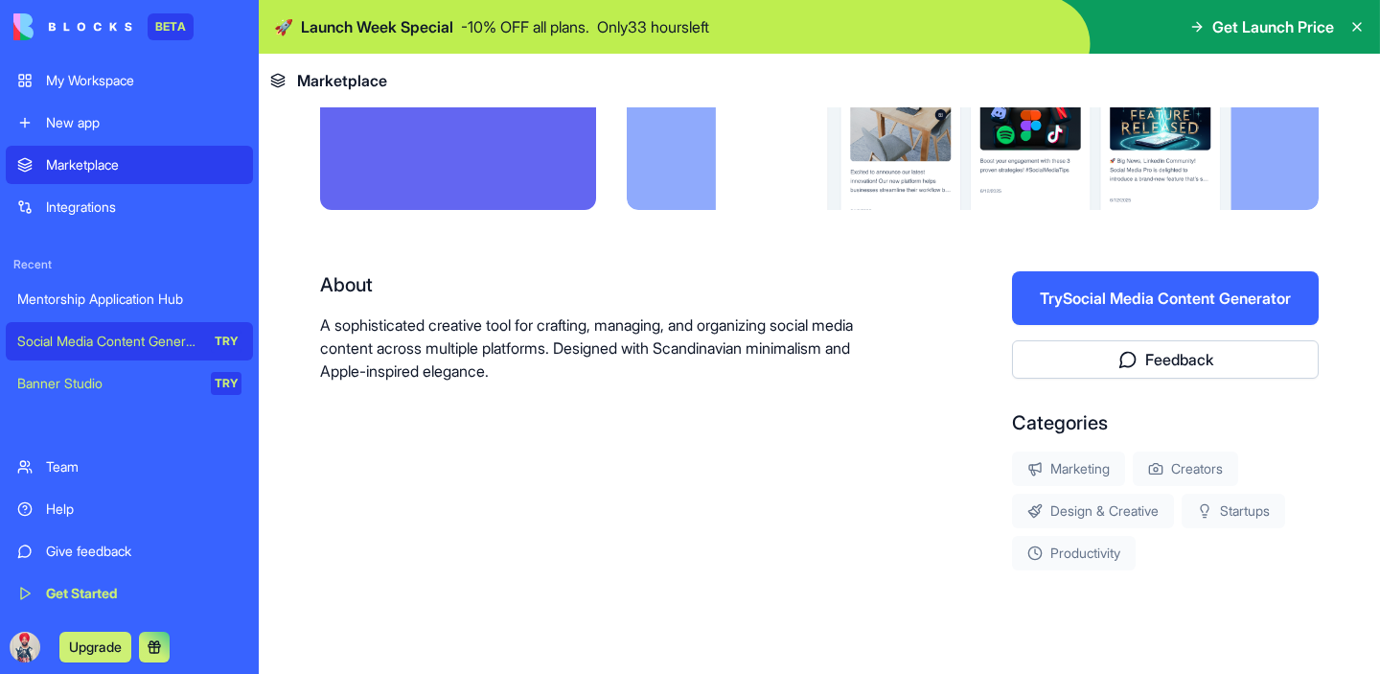
click at [94, 210] on div "Integrations" at bounding box center [144, 206] width 196 height 19
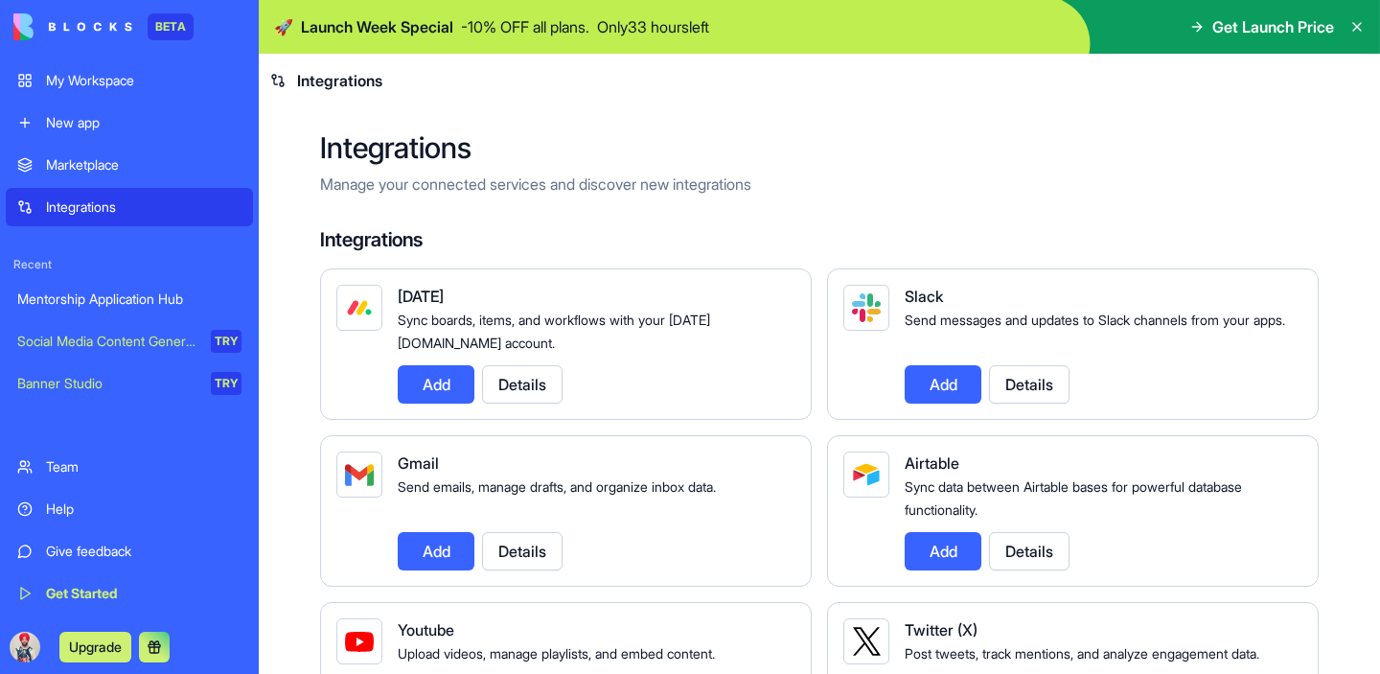
click at [416, 558] on button "Add" at bounding box center [436, 551] width 77 height 38
